Goal: Book appointment/travel/reservation

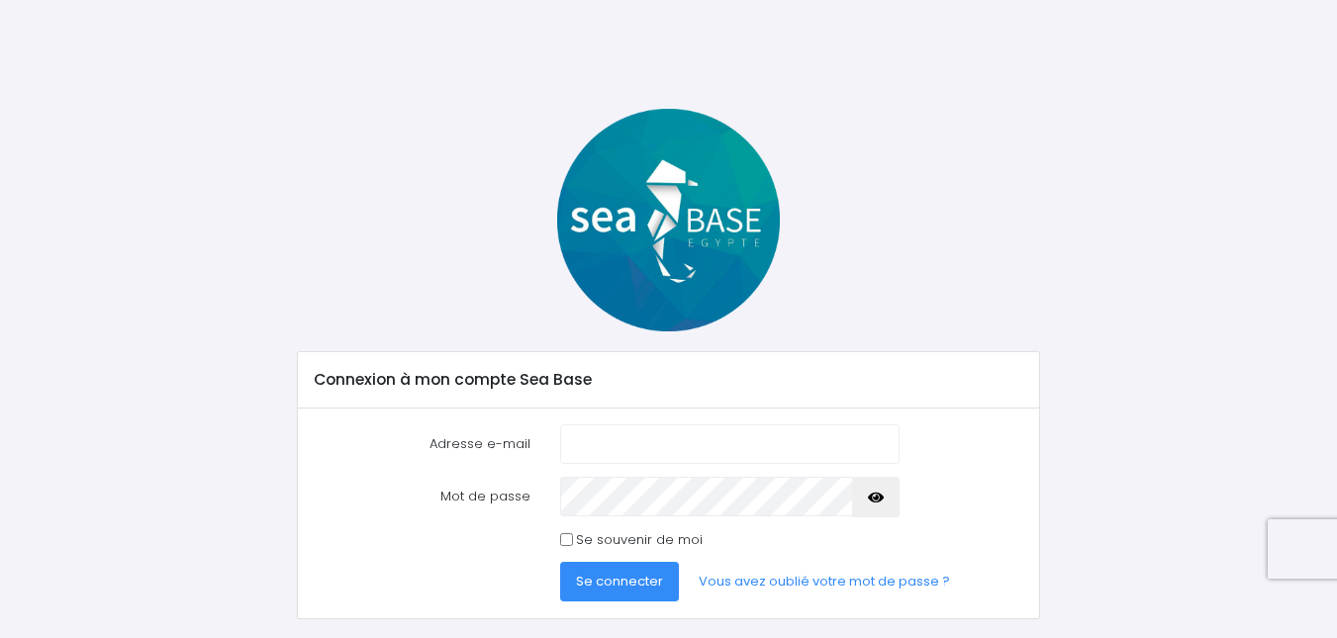
scroll to position [50, 0]
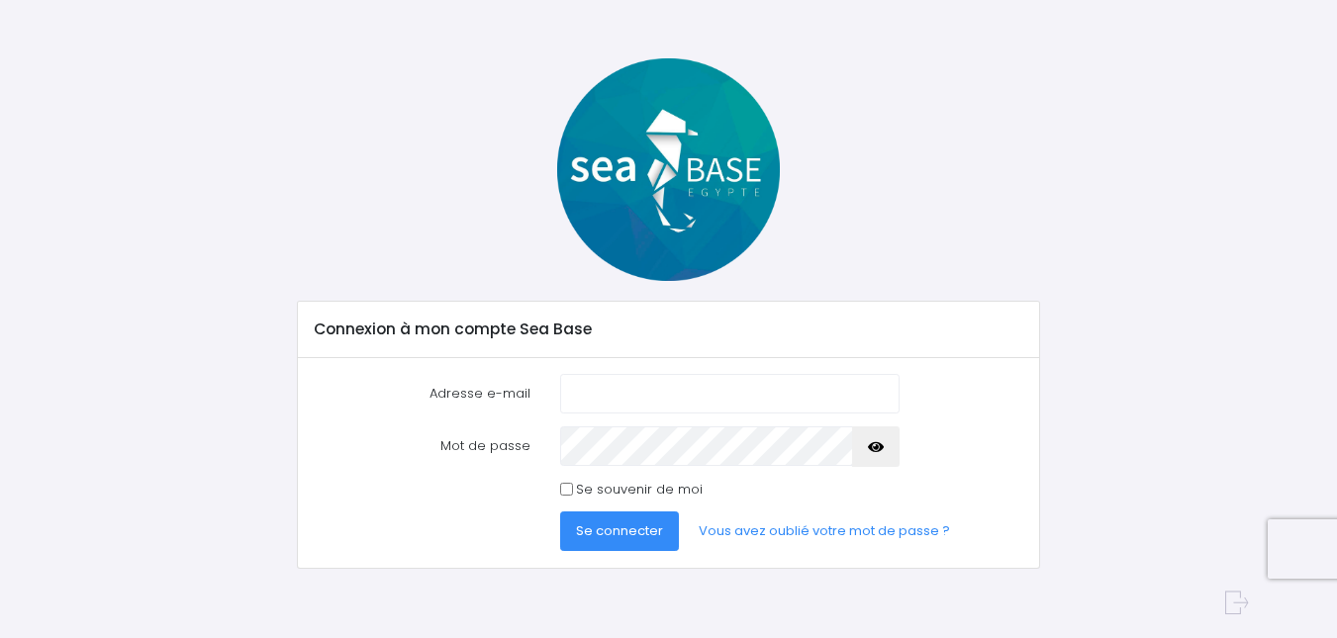
type input "[EMAIL_ADDRESS][PERSON_NAME][DOMAIN_NAME]"
click at [611, 530] on span "Se connecter" at bounding box center [619, 530] width 87 height 19
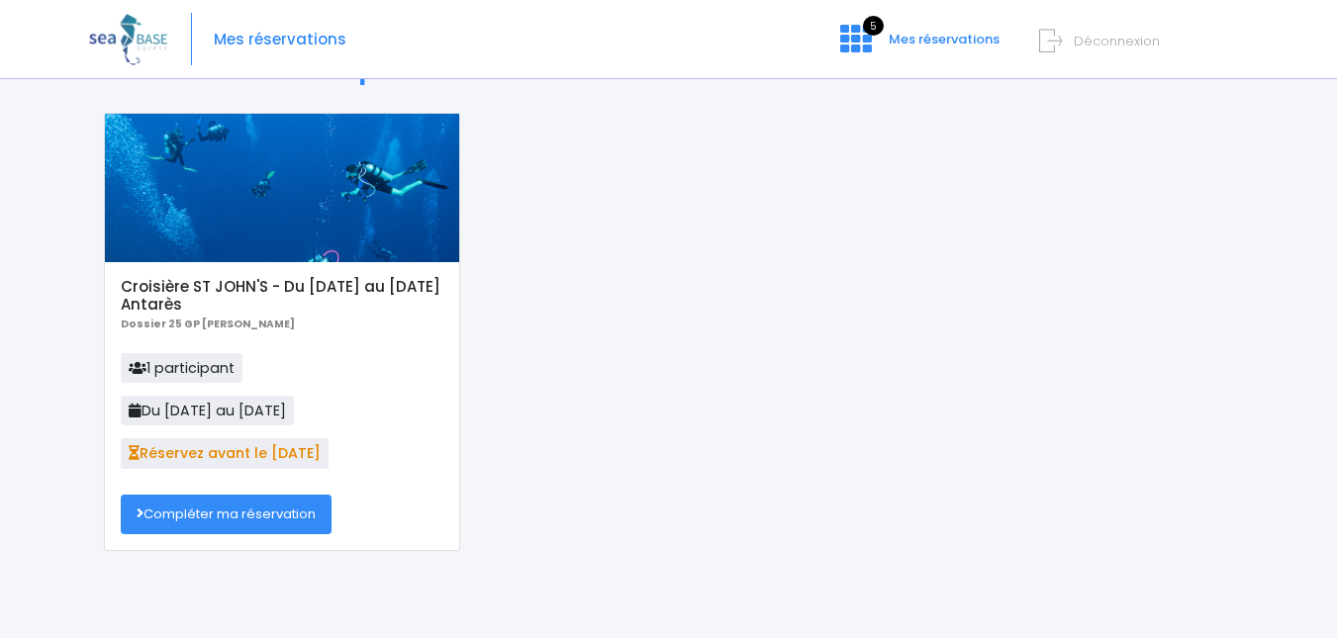
scroll to position [198, 0]
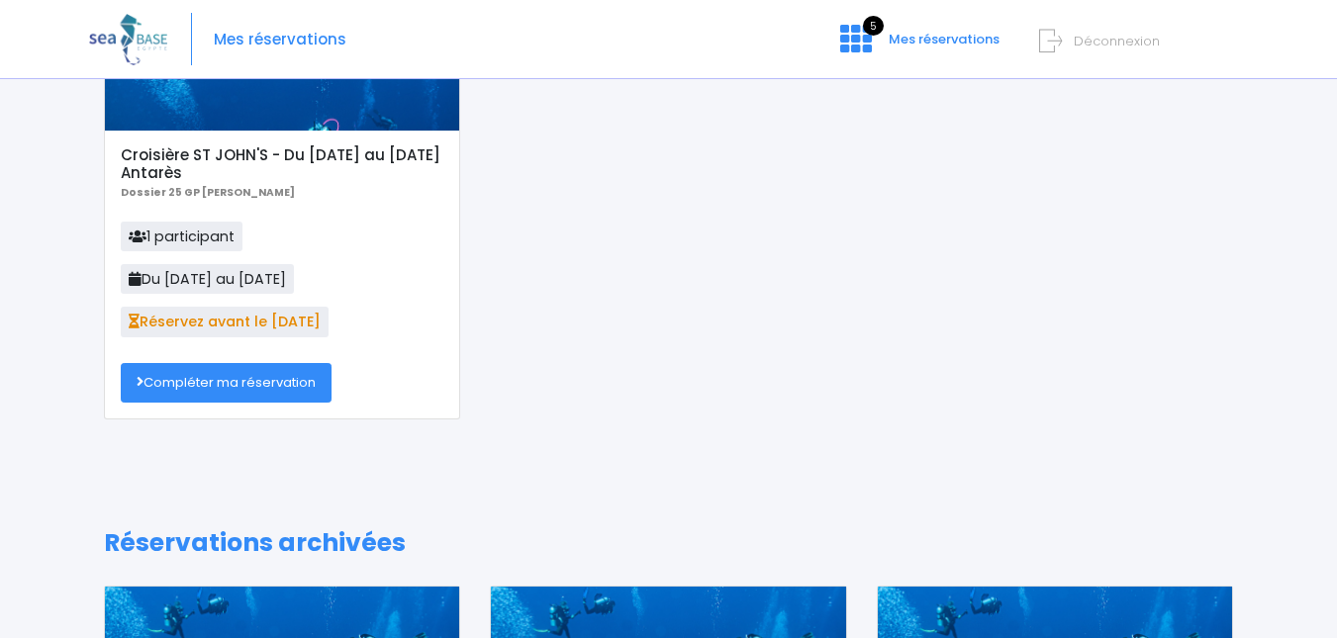
click at [174, 378] on link "Compléter ma réservation" at bounding box center [226, 383] width 211 height 40
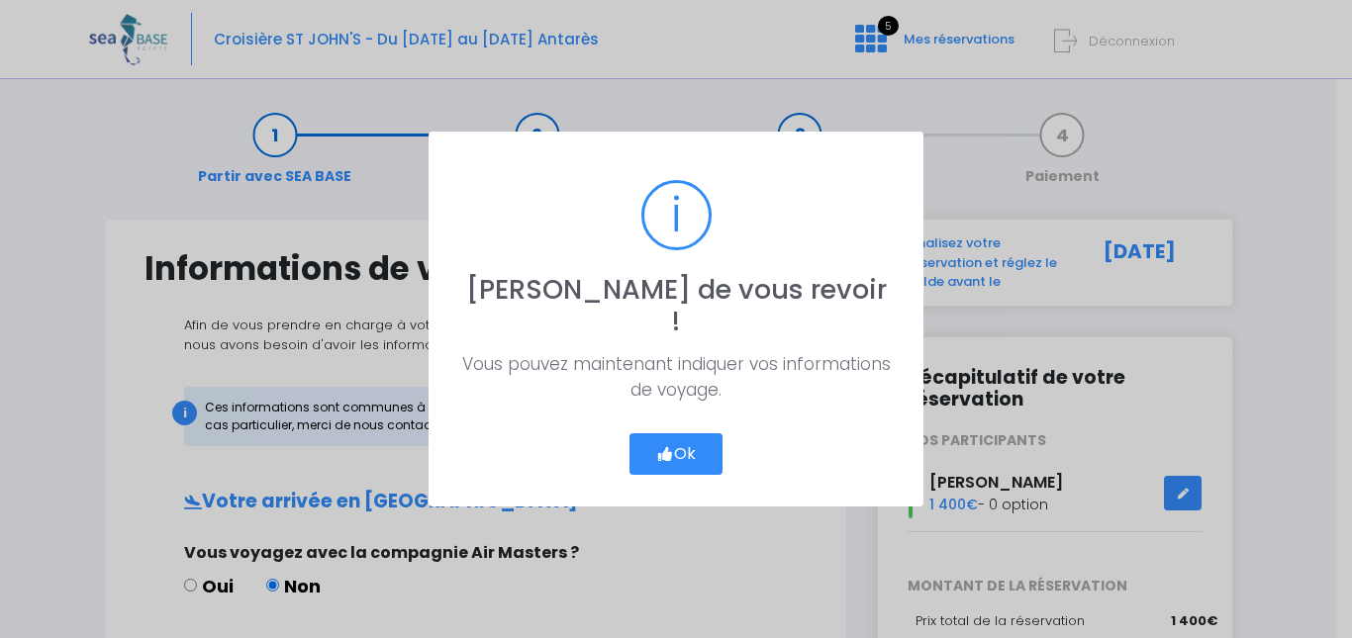
click at [680, 438] on button "Ok" at bounding box center [675, 454] width 93 height 42
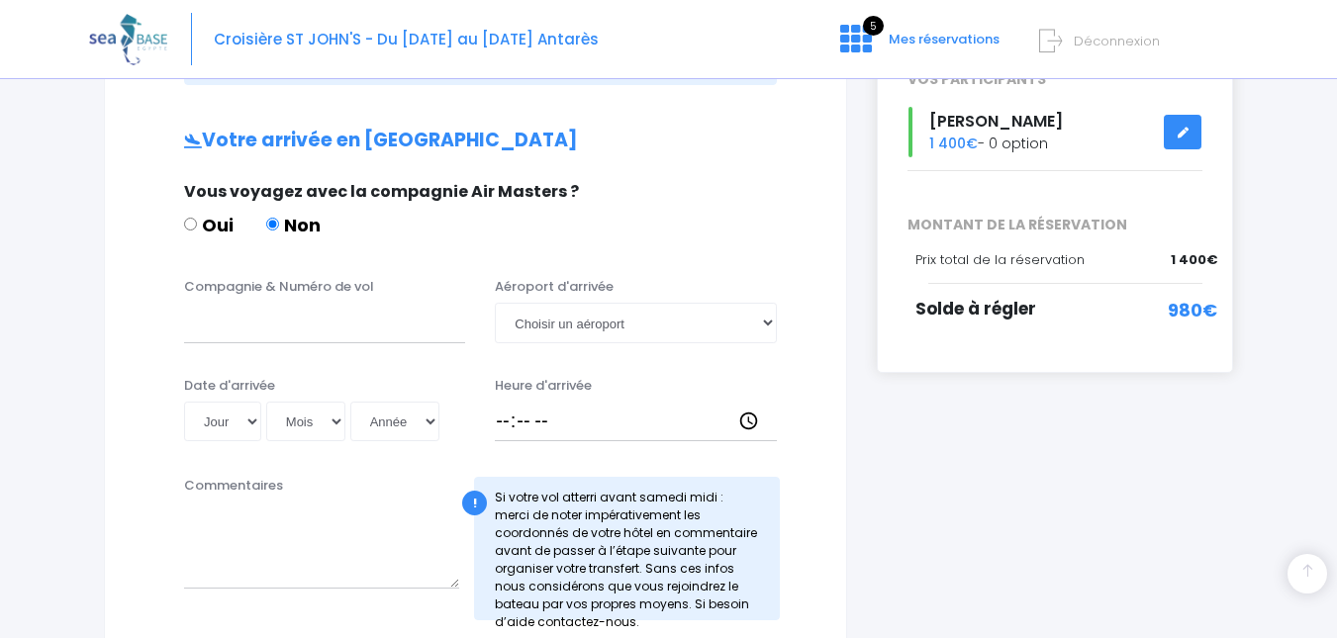
scroll to position [396, 0]
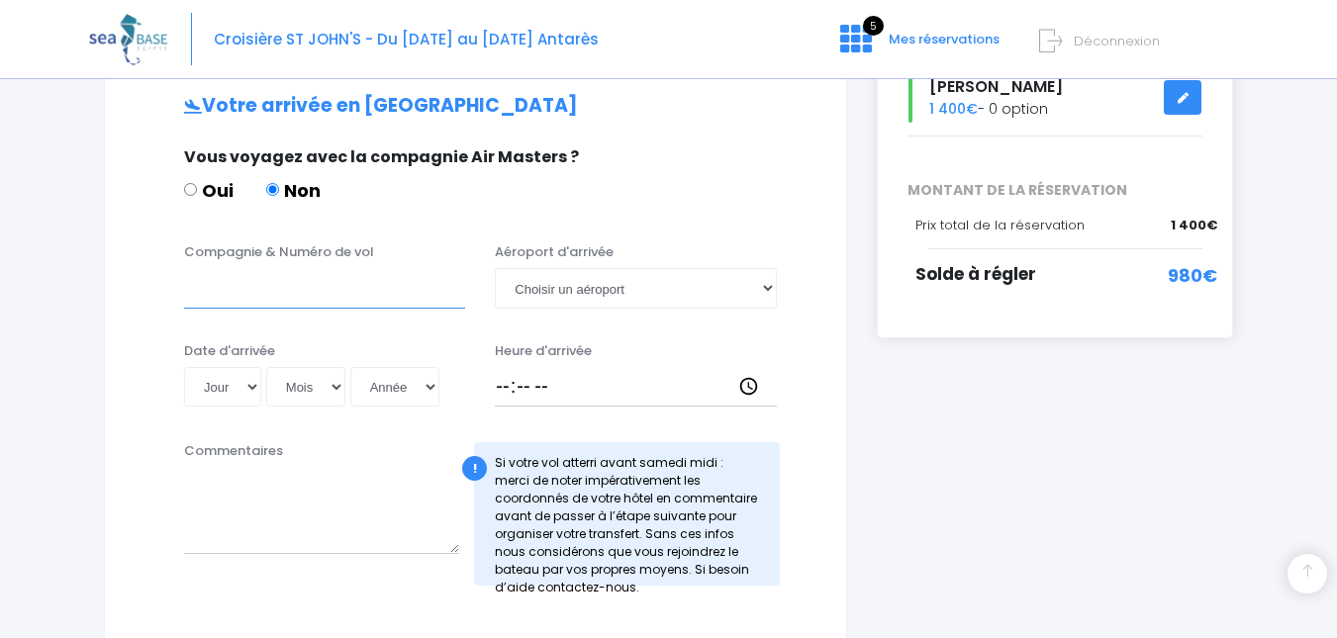
click at [310, 296] on input "Compagnie & Numéro de vol" at bounding box center [324, 288] width 281 height 40
paste input "TO8066"
type input "TO8066"
click at [627, 286] on select "Choisir un aéroport Hurghada Marsa Alam" at bounding box center [635, 288] width 281 height 40
select select "Hurghada"
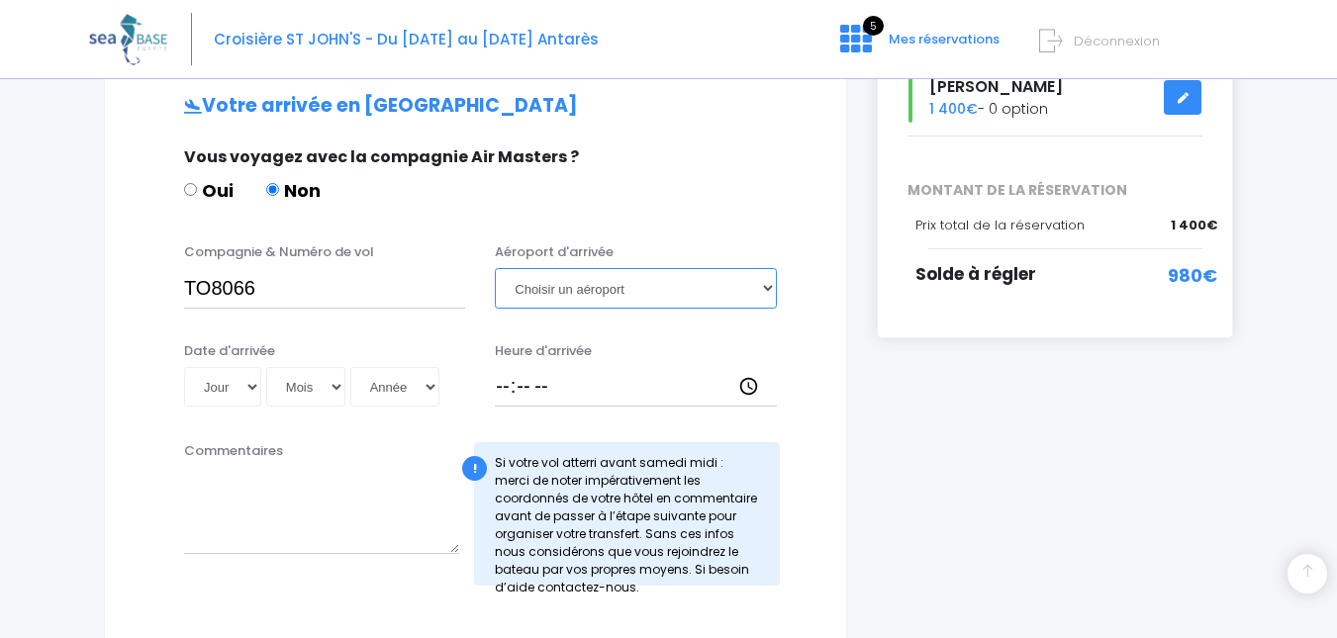
click at [495, 268] on select "Choisir un aéroport Hurghada Marsa Alam" at bounding box center [635, 288] width 281 height 40
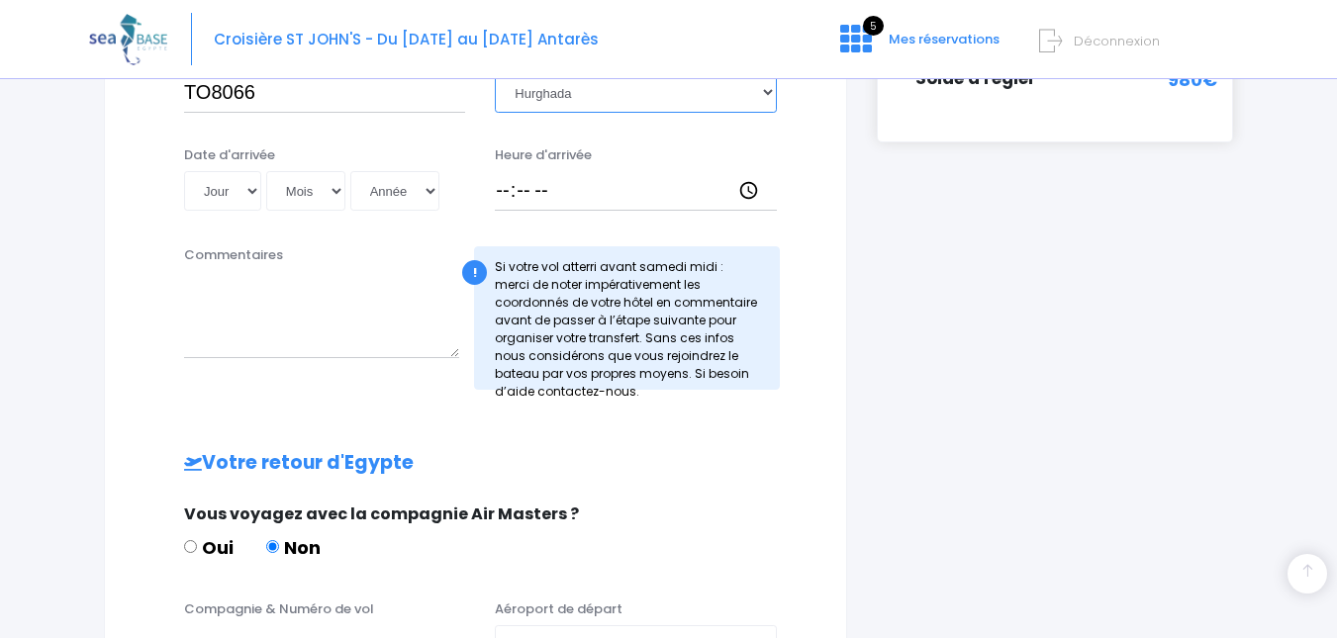
scroll to position [594, 0]
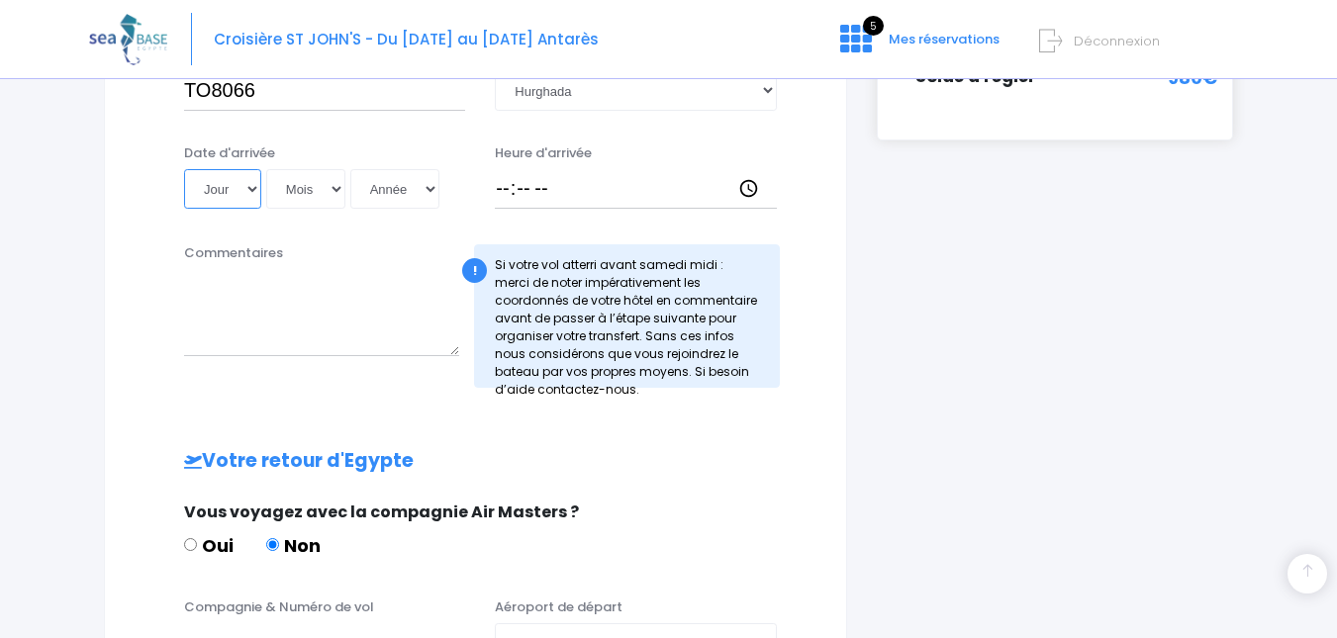
click at [245, 194] on select "Jour 01 02 03 04 05 06 07 08 09 10 11 12 13 14 15 16 17 18 19 20 21 22 23 24 25…" at bounding box center [222, 189] width 77 height 40
select select "08"
click at [184, 169] on select "Jour 01 02 03 04 05 06 07 08 09 10 11 12 13 14 15 16 17 18 19 20 21 22 23 24 25…" at bounding box center [222, 189] width 77 height 40
click at [331, 184] on select "Mois 01 02 03 04 05 06 07 08 09 10 11 12" at bounding box center [305, 189] width 79 height 40
select select "11"
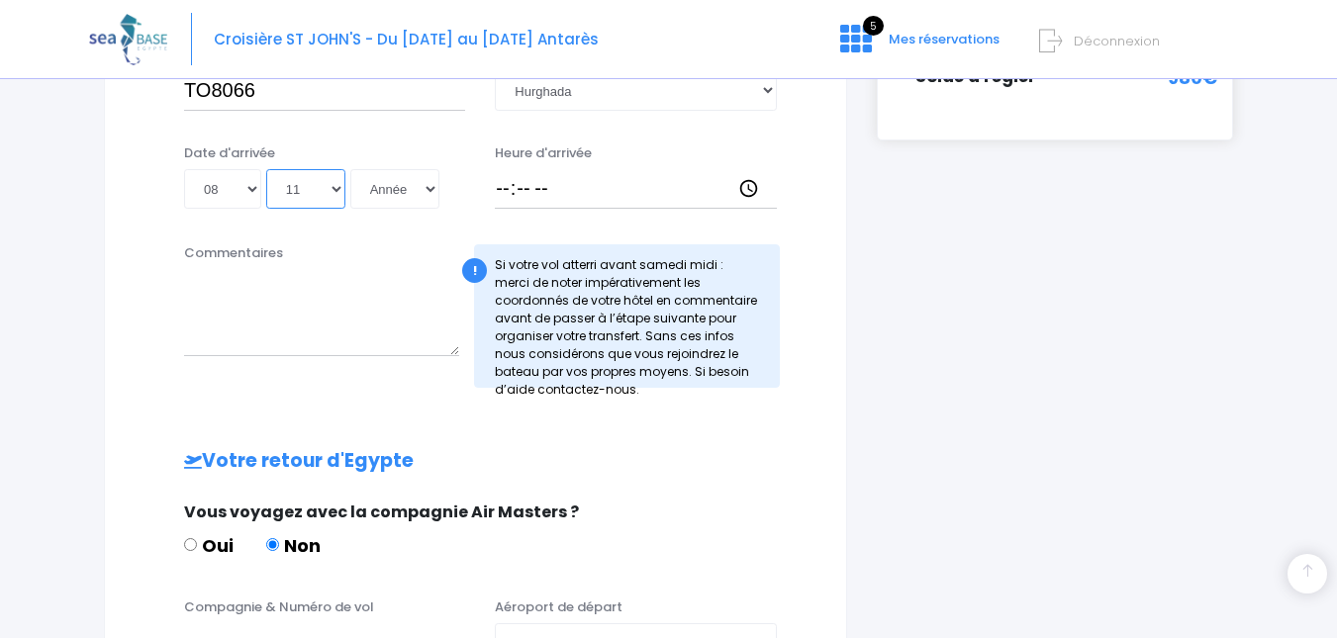
click at [266, 169] on select "Mois 01 02 03 04 05 06 07 08 09 10 11 12" at bounding box center [305, 189] width 79 height 40
click at [421, 187] on select "Année 2045 2044 2043 2042 2041 2040 2039 2038 2037 2036 2035 2034 2033 2032 203…" at bounding box center [394, 189] width 89 height 40
select select "2025"
click at [350, 169] on select "Année 2045 2044 2043 2042 2041 2040 2039 2038 2037 2036 2035 2034 2033 2032 203…" at bounding box center [394, 189] width 89 height 40
type input "2025-11-08"
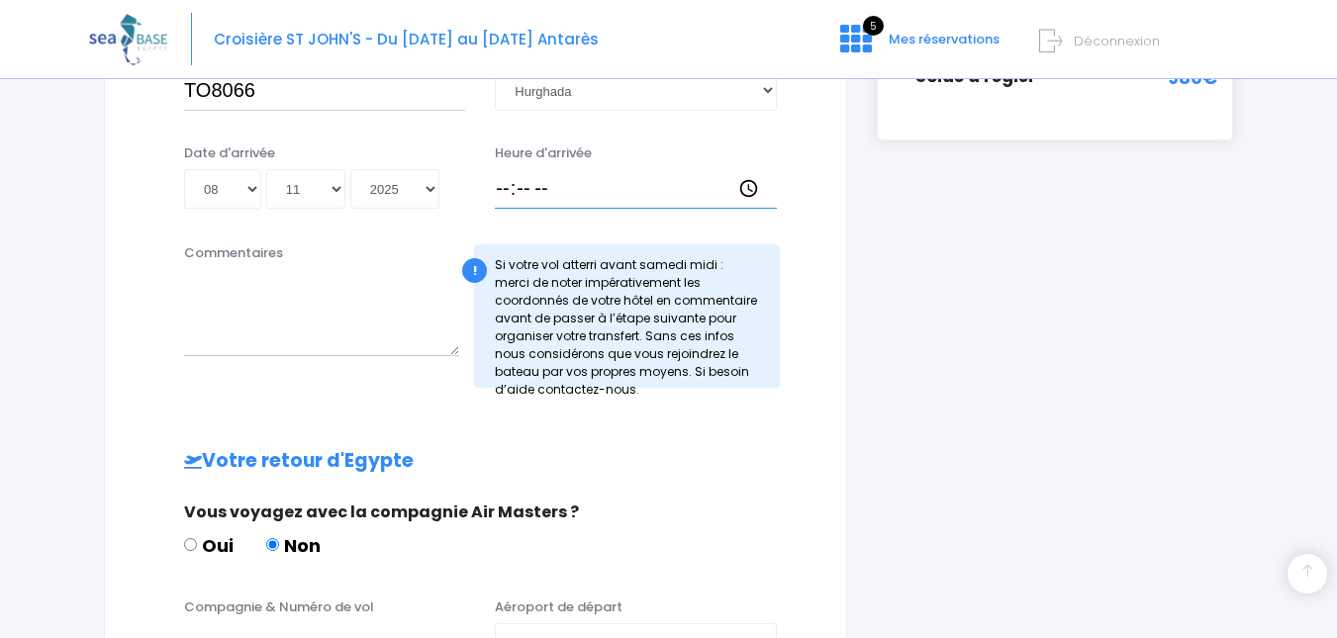
click at [508, 192] on input "Heure d'arrivée" at bounding box center [635, 189] width 281 height 40
type input "18:30"
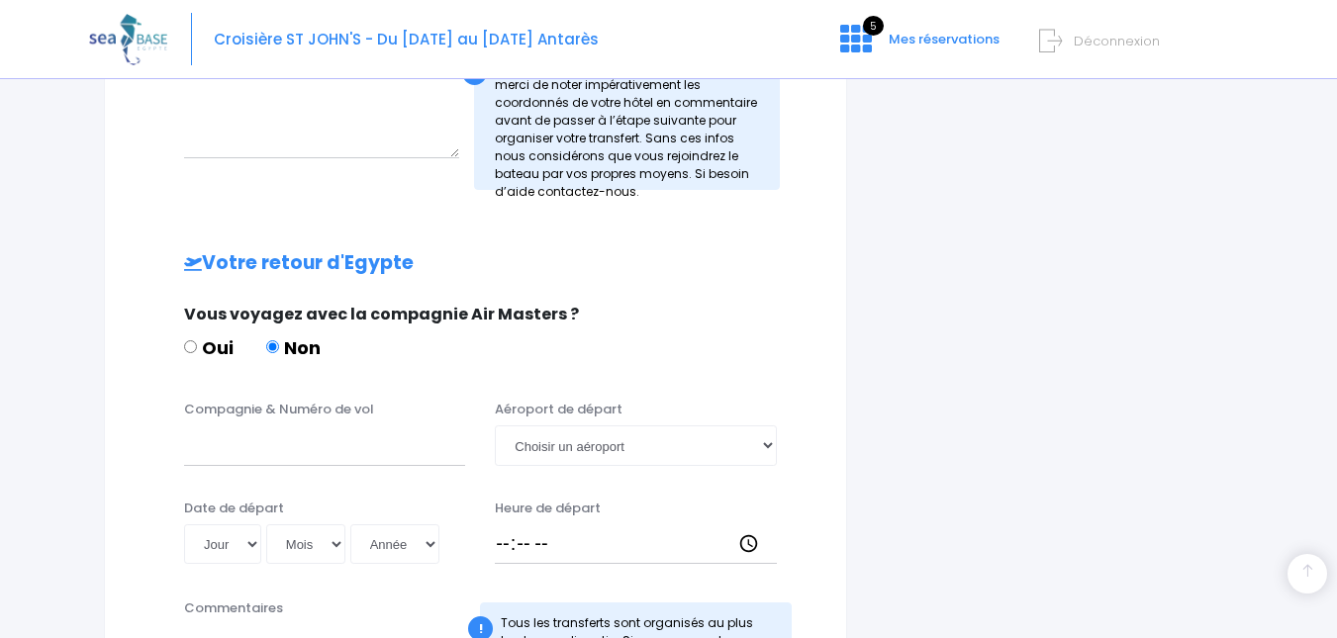
scroll to position [890, 0]
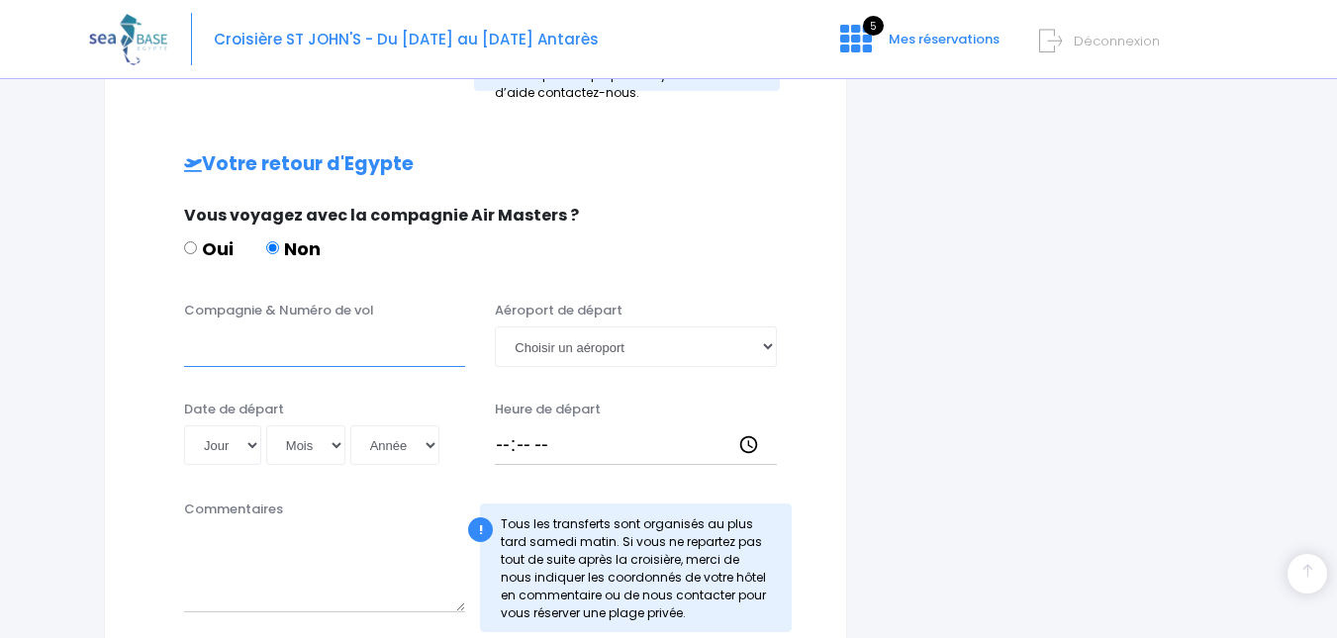
click at [236, 337] on input "Compagnie & Numéro de vol" at bounding box center [324, 347] width 281 height 40
paste input "TO8067"
type input "TO8067"
click at [568, 352] on select "Choisir un aéroport Hurghada Marsa Alam" at bounding box center [635, 347] width 281 height 40
select select "Hurghada"
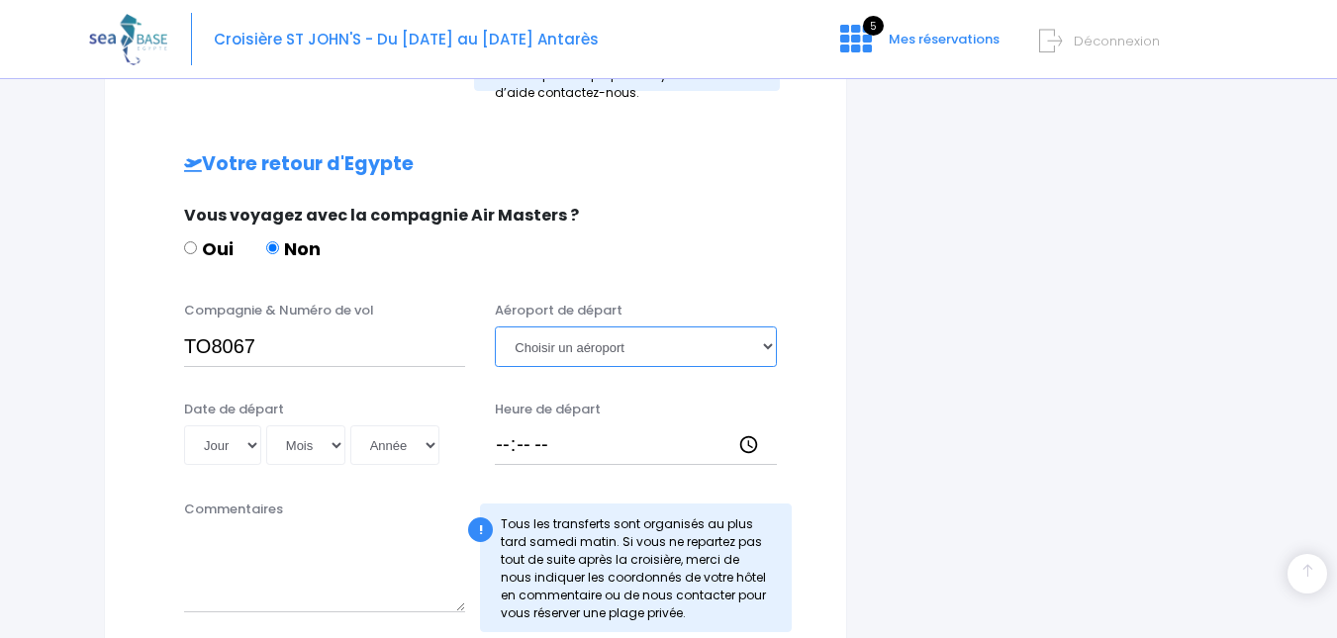
click at [495, 327] on select "Choisir un aéroport Hurghada Marsa Alam" at bounding box center [635, 347] width 281 height 40
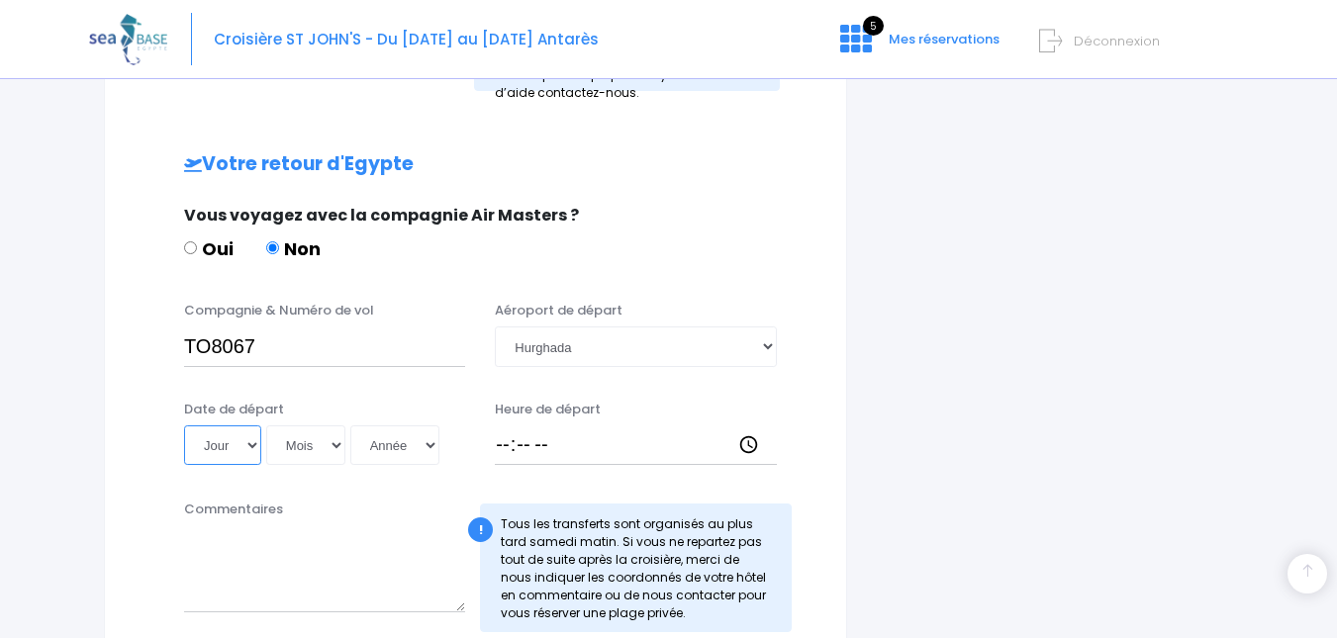
click at [258, 444] on select "Jour 01 02 03 04 05 06 07 08 09 10 11 12 13 14 15 16 17 18 19 20 21 22 23 24 25…" at bounding box center [222, 445] width 77 height 40
select select "15"
click at [184, 425] on select "Jour 01 02 03 04 05 06 07 08 09 10 11 12 13 14 15 16 17 18 19 20 21 22 23 24 25…" at bounding box center [222, 445] width 77 height 40
click at [338, 449] on select "Mois 01 02 03 04 05 06 07 08 09 10 11 12" at bounding box center [305, 445] width 79 height 40
select select "11"
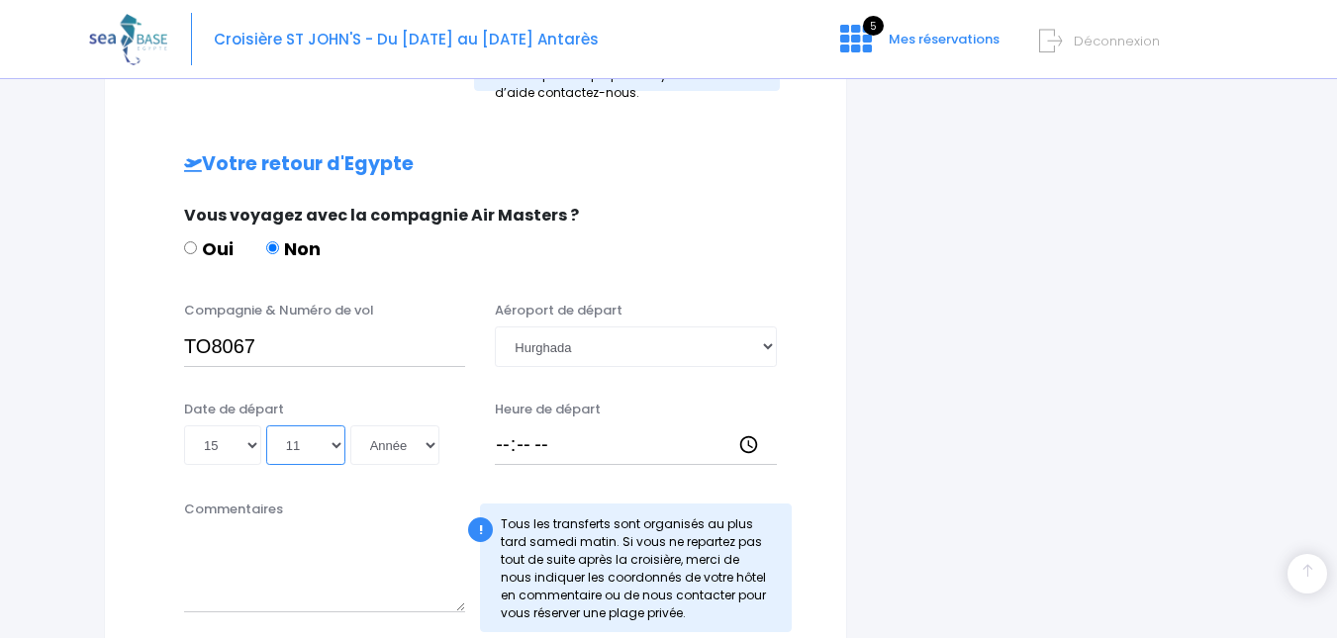
click at [266, 425] on select "Mois 01 02 03 04 05 06 07 08 09 10 11 12" at bounding box center [305, 445] width 79 height 40
click at [430, 443] on select "Année 2045 2044 2043 2042 2041 2040 2039 2038 2037 2036 2035 2034 2033 2032 203…" at bounding box center [394, 445] width 89 height 40
select select "2025"
click at [350, 425] on select "Année 2045 2044 2043 2042 2041 2040 2039 2038 2037 2036 2035 2034 2033 2032 203…" at bounding box center [394, 445] width 89 height 40
type input "2025-11-15"
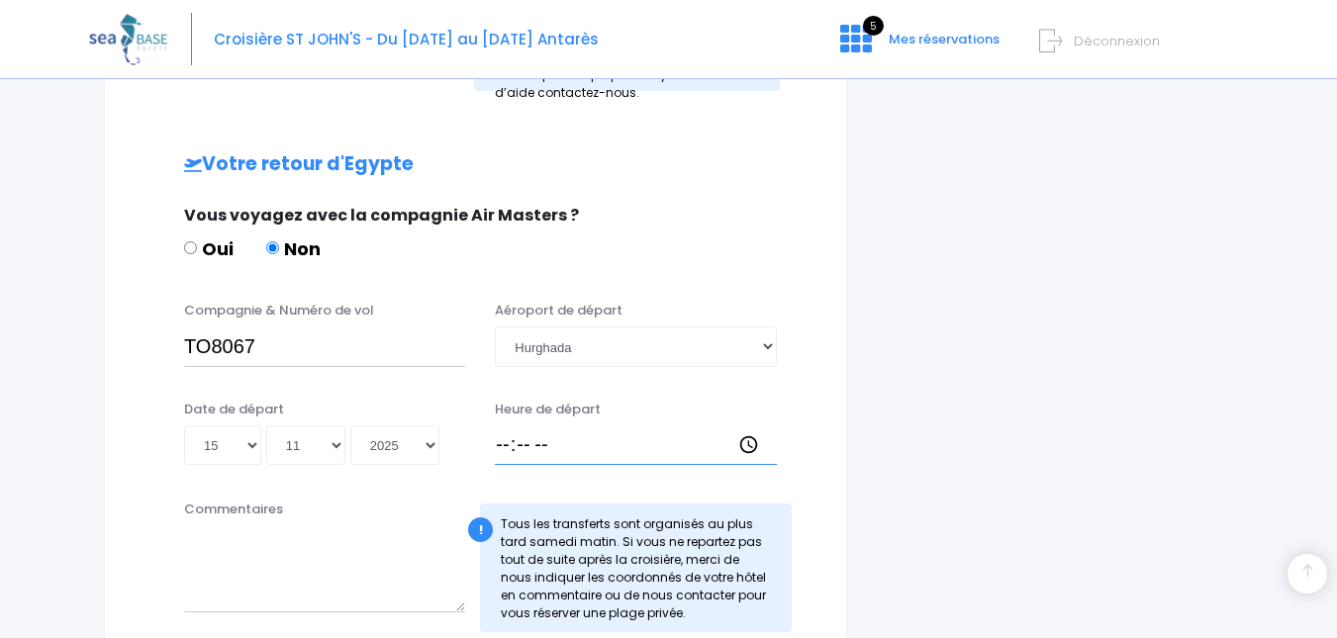
click at [508, 445] on input "Heure de départ" at bounding box center [635, 445] width 281 height 40
type input "19:25"
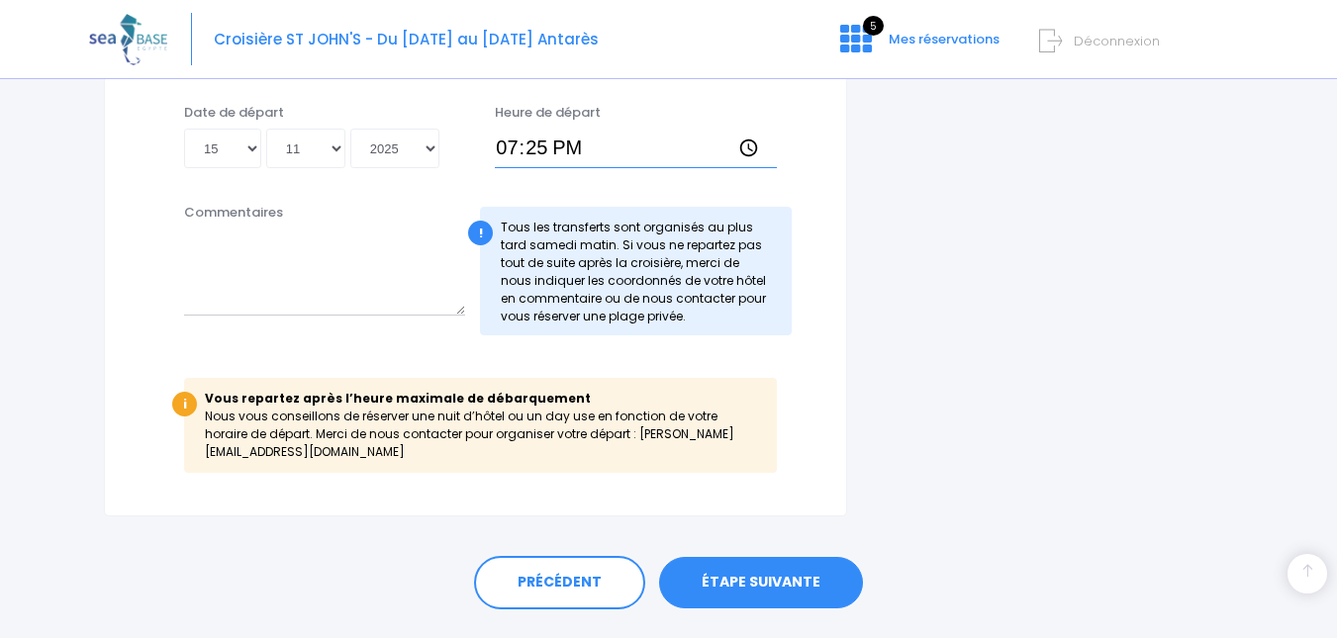
scroll to position [1220, 0]
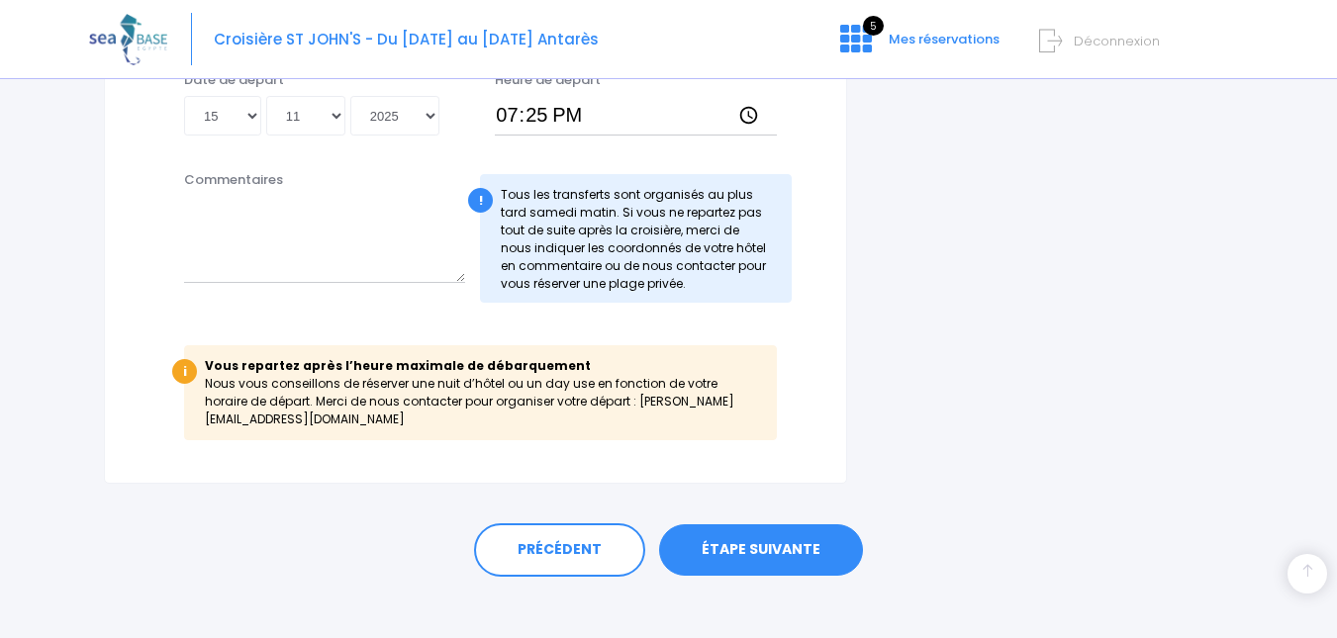
click at [741, 528] on link "ÉTAPE SUIVANTE" at bounding box center [761, 549] width 204 height 51
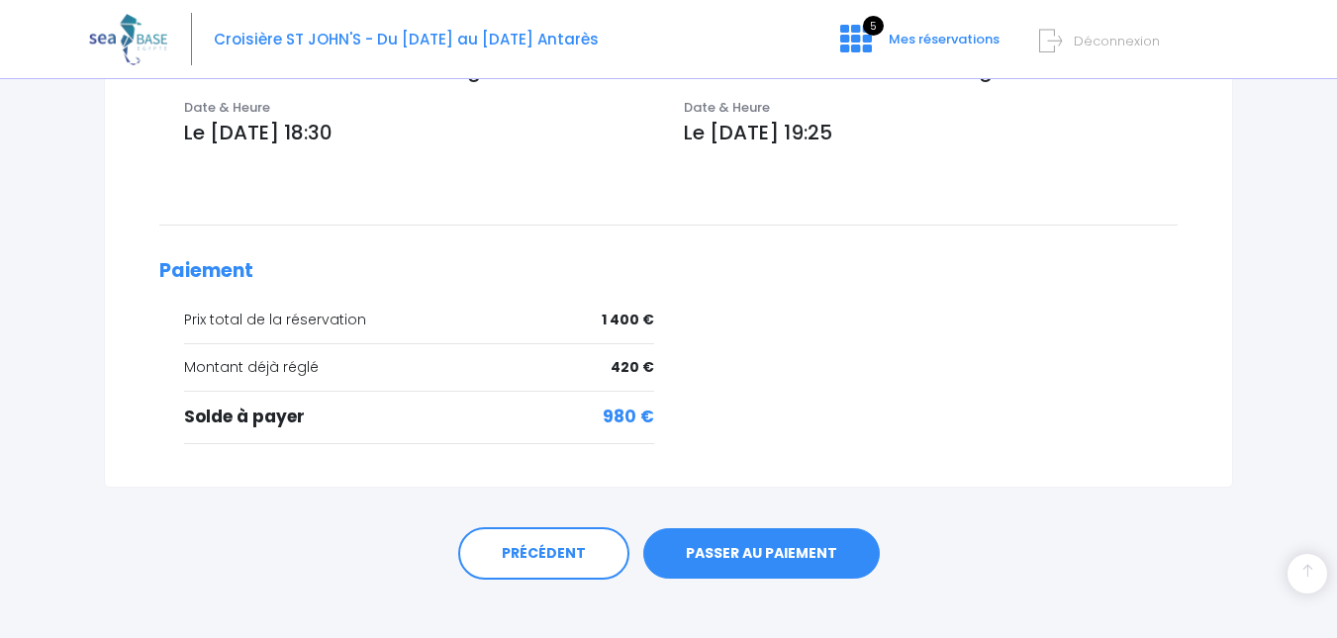
scroll to position [753, 0]
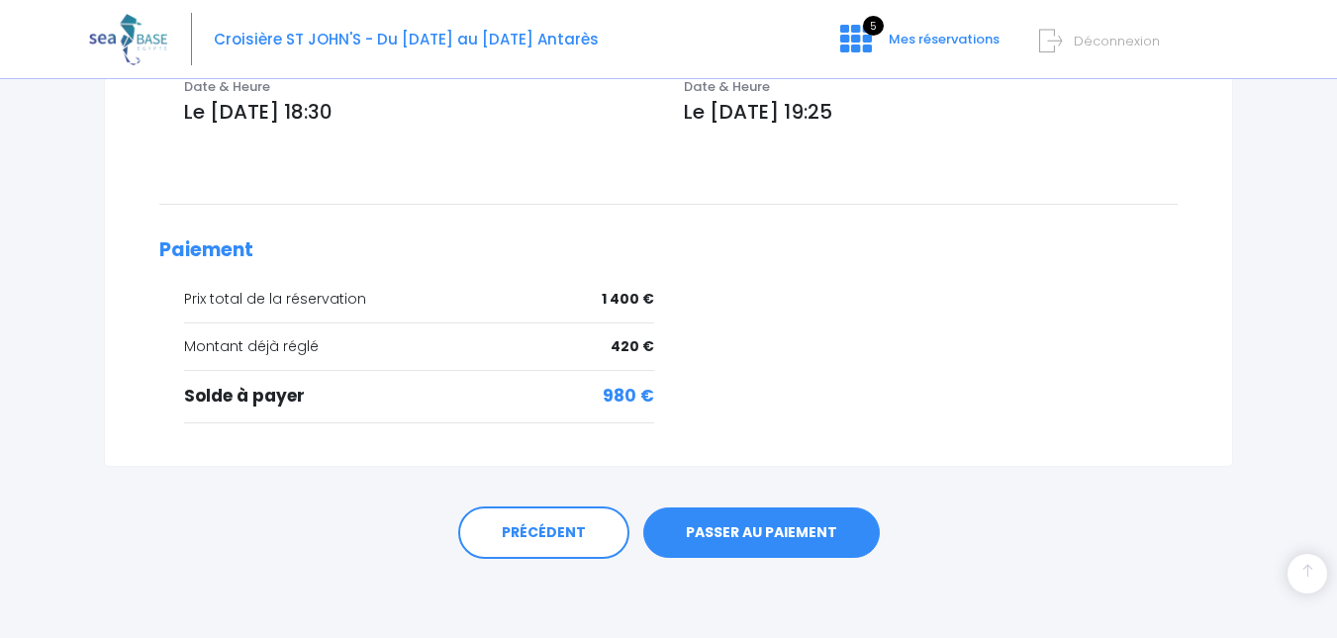
click at [752, 534] on link "PASSER AU PAIEMENT" at bounding box center [761, 533] width 236 height 51
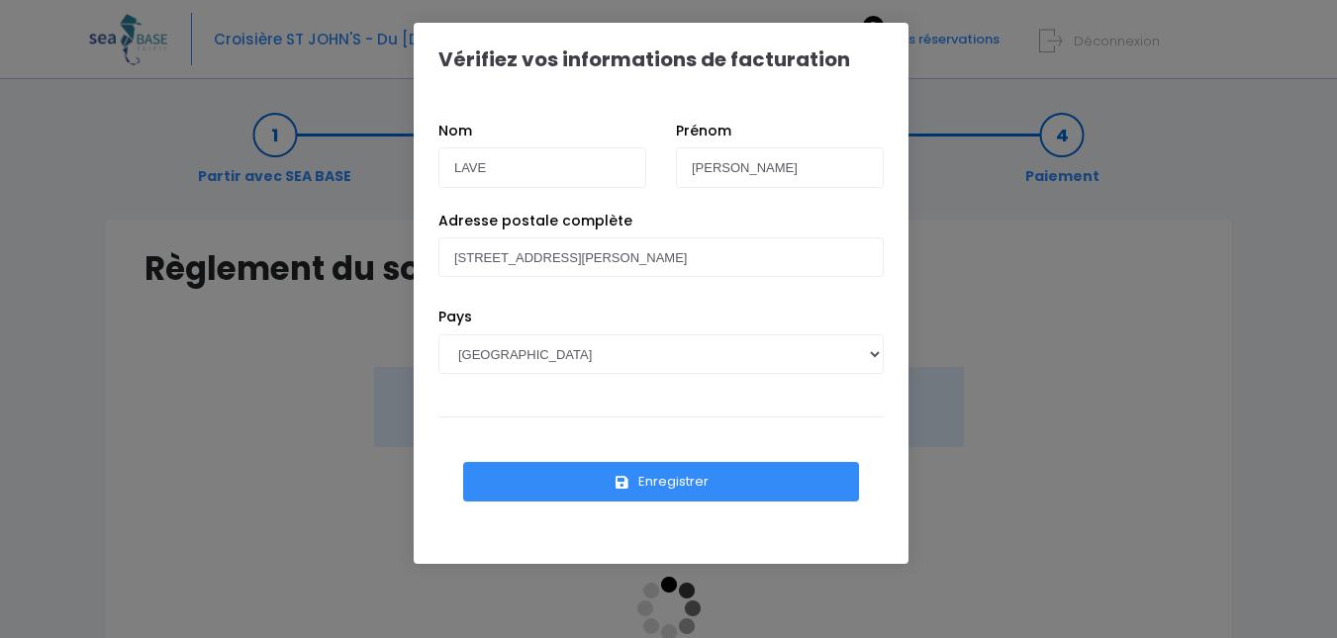
click at [668, 481] on button "Enregistrer" at bounding box center [661, 482] width 396 height 40
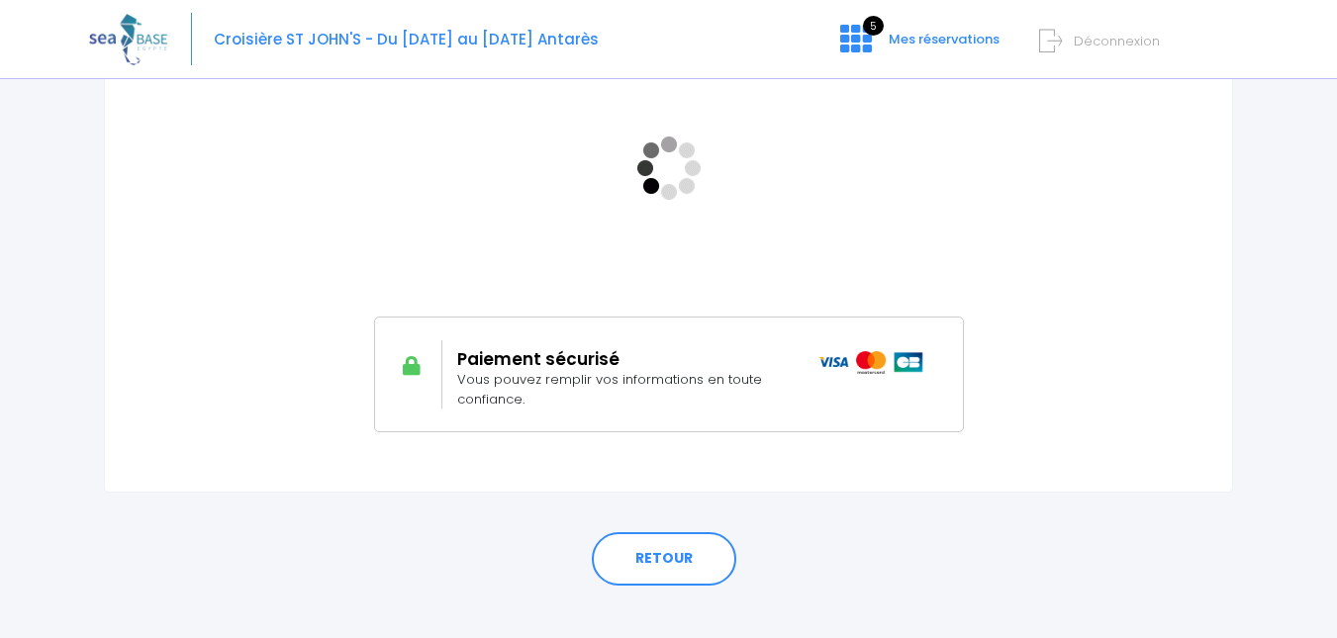
scroll to position [467, 0]
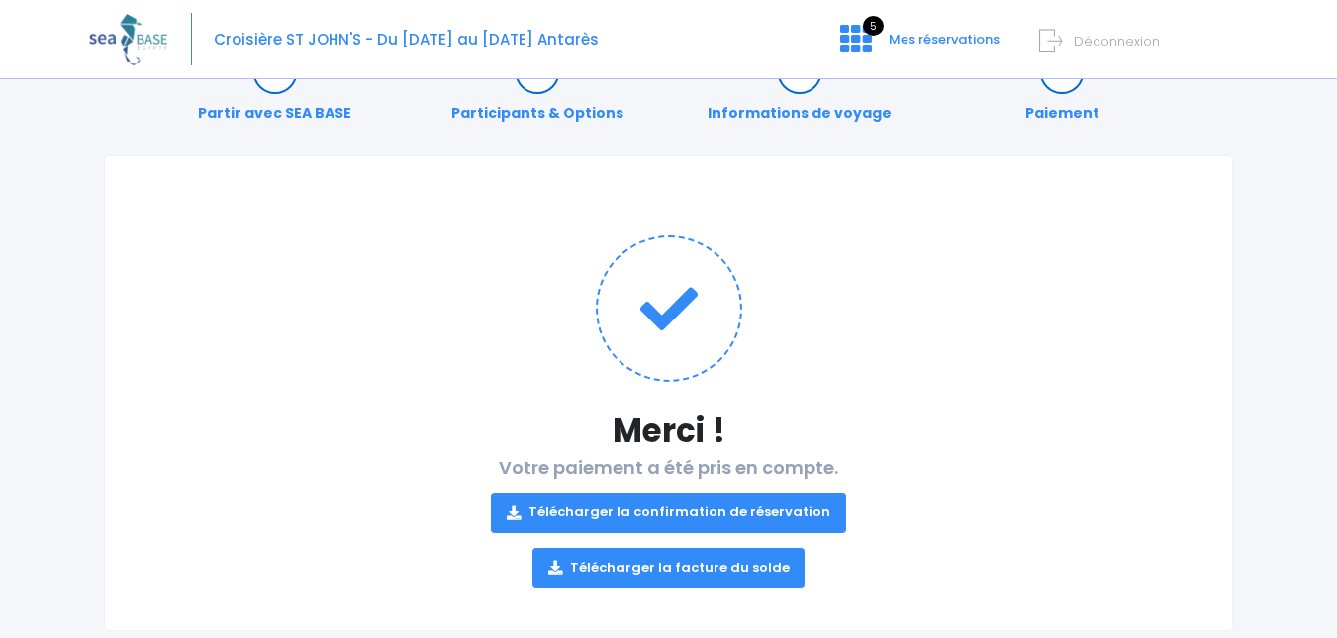
scroll to position [106, 0]
